Goal: Answer question/provide support: Share knowledge or assist other users

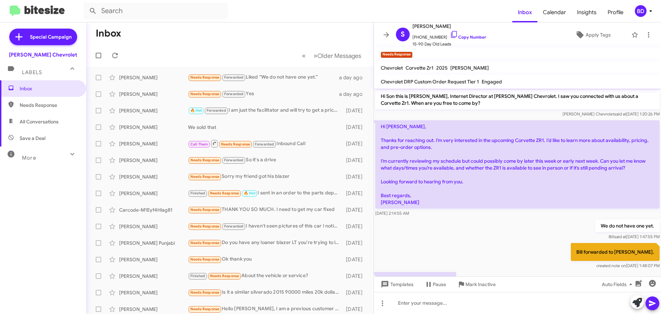
click at [37, 119] on span "All Conversations" at bounding box center [39, 121] width 39 height 7
type input "in:all-conversations"
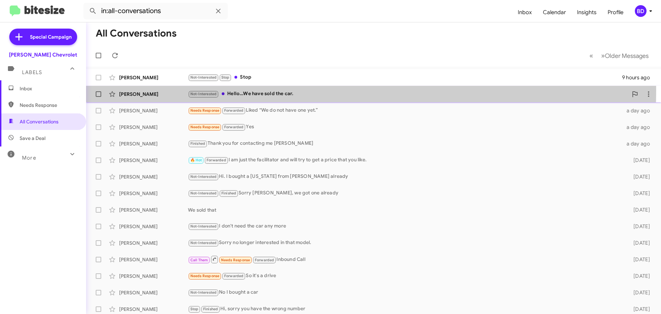
click at [260, 90] on div "Not-Interested Hello…We have sold the car." at bounding box center [408, 94] width 440 height 8
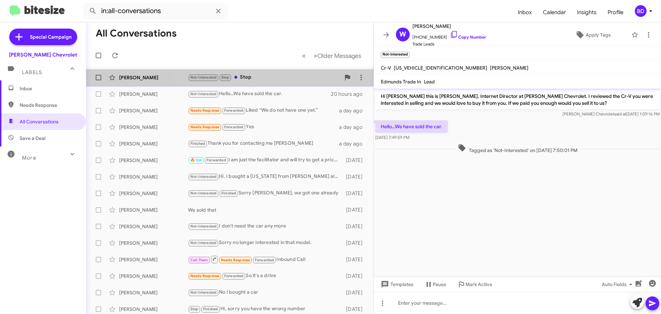
click at [254, 74] on div "Not-Interested Stop Stop" at bounding box center [264, 77] width 153 height 8
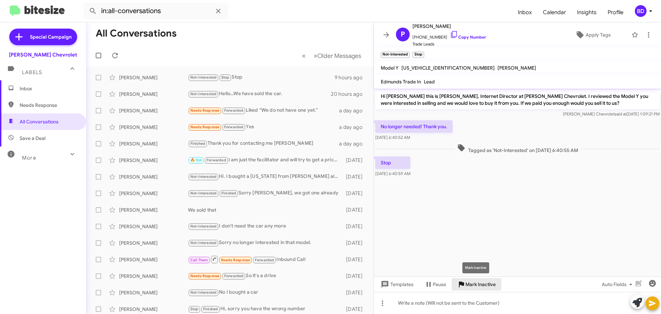
click at [485, 286] on span "Mark Inactive" at bounding box center [480, 284] width 30 height 12
